Goal: Task Accomplishment & Management: Complete application form

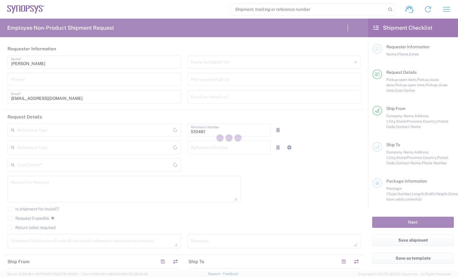
type input "Department"
type input "[GEOGRAPHIC_DATA]"
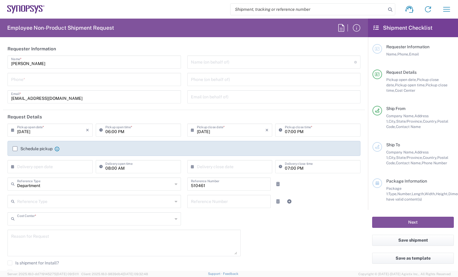
type input "CA02, SG, MSIP2, R&D 510461"
type input "Delivered at Place"
type input "Nepean CA09"
click at [270, 9] on input "search" at bounding box center [307, 9] width 155 height 11
paste input "56795447"
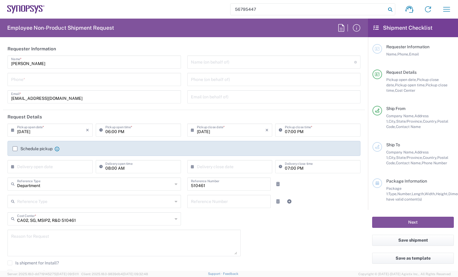
type input "56795447"
click at [388, 8] on icon at bounding box center [390, 9] width 8 height 8
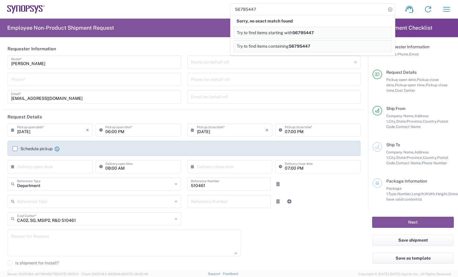
click at [336, 8] on input "56795447" at bounding box center [307, 9] width 155 height 11
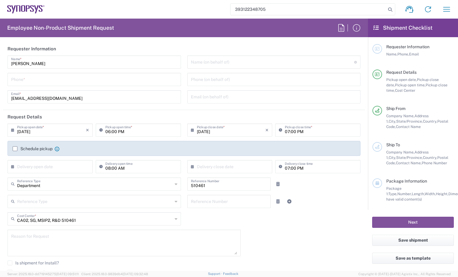
type input "393122348705"
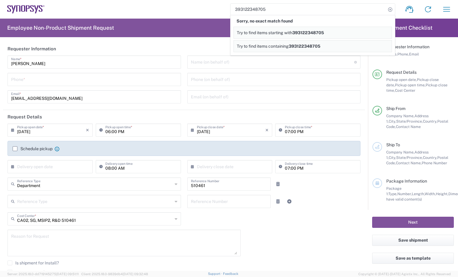
click at [323, 11] on input "393122348705" at bounding box center [307, 9] width 155 height 11
